Goal: Task Accomplishment & Management: Manage account settings

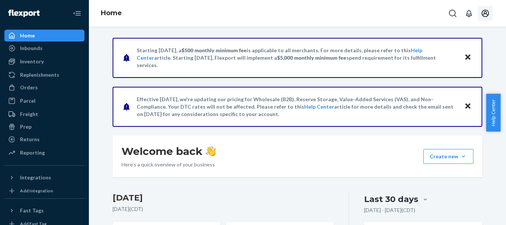
click at [486, 15] on icon "Open account menu" at bounding box center [485, 13] width 9 height 9
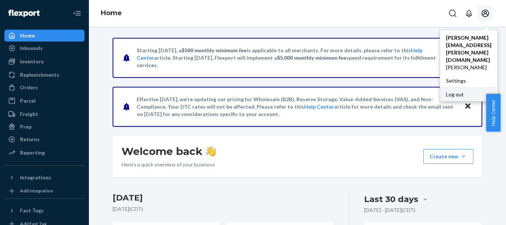
click at [440, 87] on div "Log out" at bounding box center [468, 94] width 56 height 14
